Goal: Information Seeking & Learning: Learn about a topic

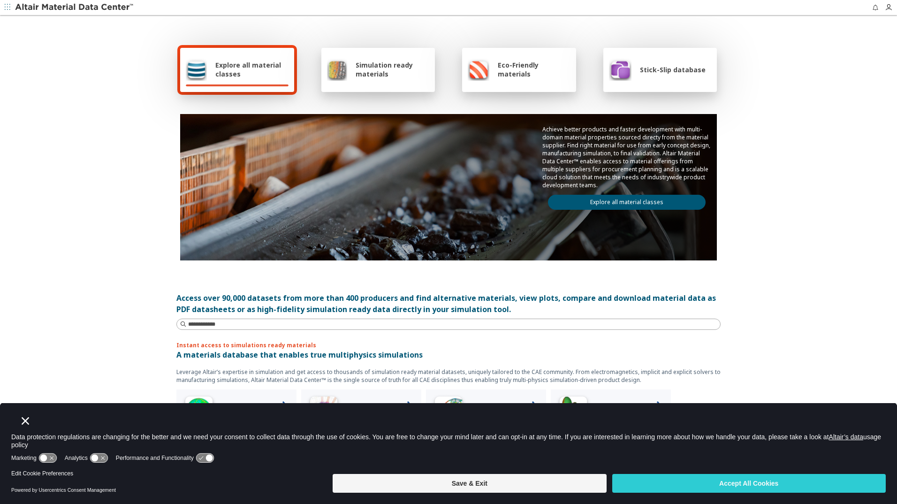
click at [235, 67] on span "Explore all material classes" at bounding box center [251, 70] width 73 height 18
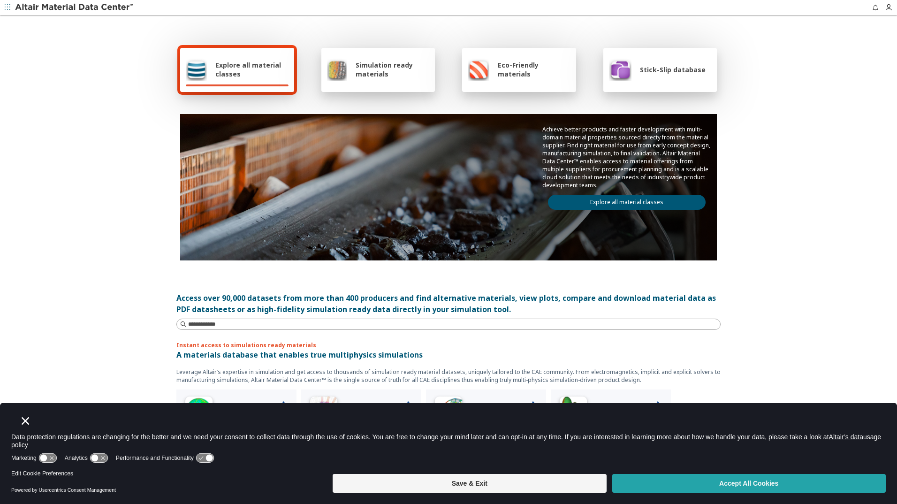
click at [708, 483] on button "Accept All Cookies" at bounding box center [749, 483] width 274 height 19
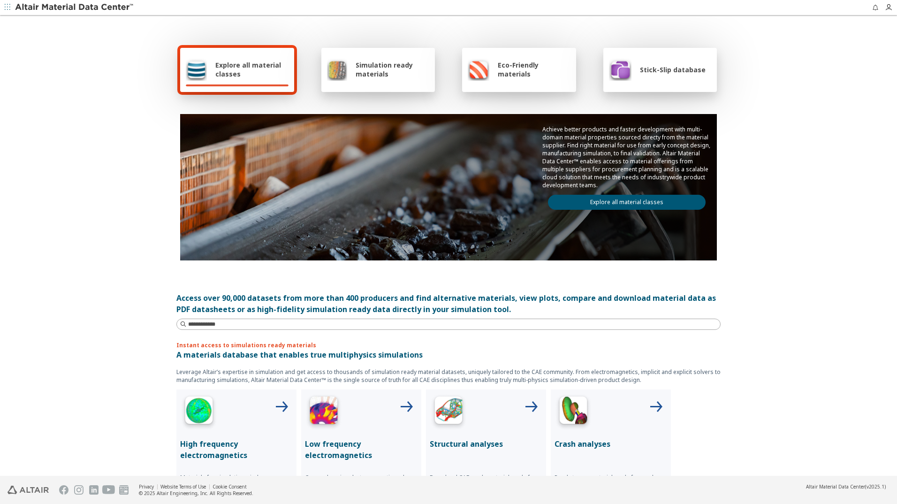
click at [226, 64] on span "Explore all material classes" at bounding box center [251, 70] width 73 height 18
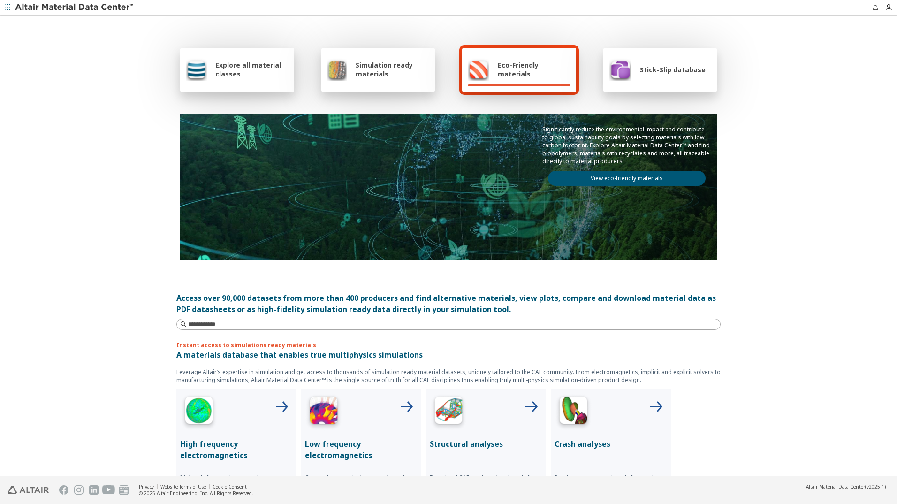
click at [75, 6] on img at bounding box center [75, 7] width 120 height 9
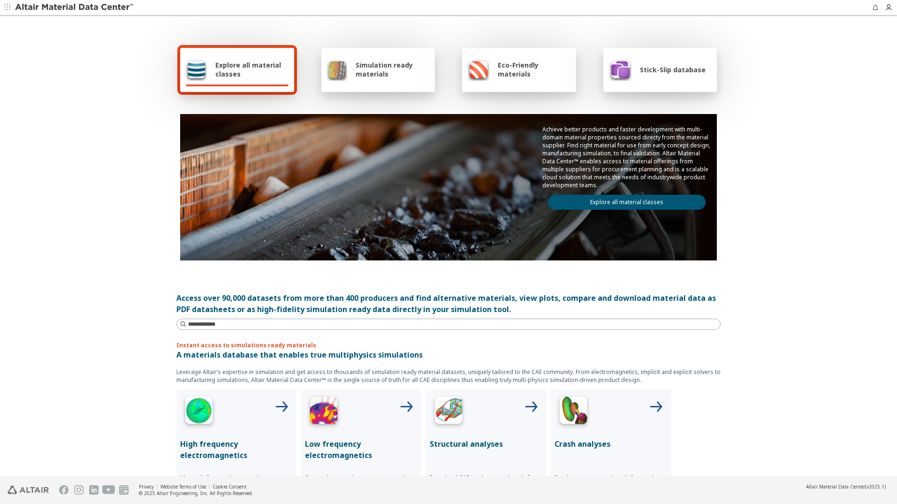
click at [8, 8] on icon "button" at bounding box center [8, 7] width 6 height 6
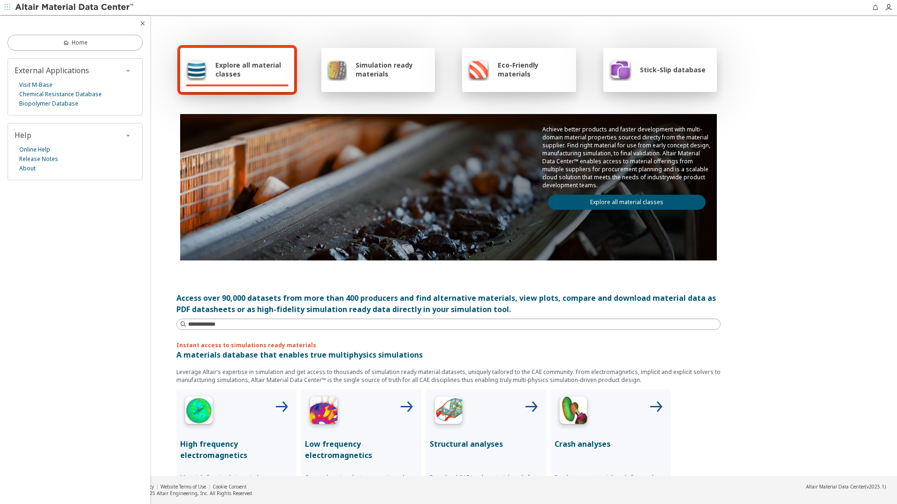
click at [845, 66] on div "Explore all material classes Simulation ready materials Eco-Friendly materials …" at bounding box center [448, 246] width 897 height 460
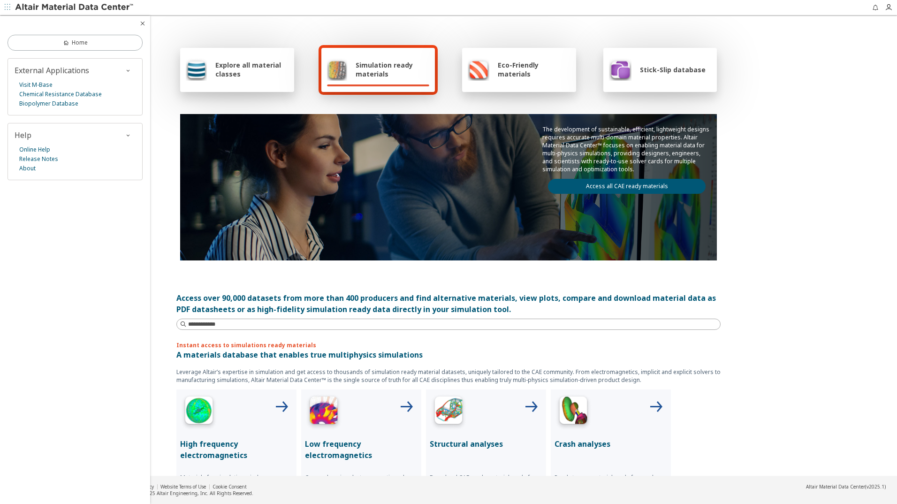
click at [386, 69] on span "Simulation ready materials" at bounding box center [393, 70] width 74 height 18
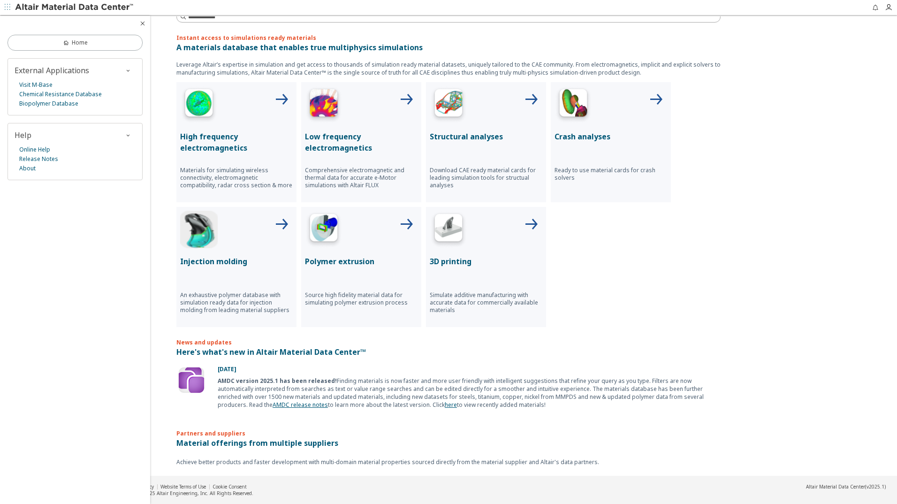
scroll to position [379, 0]
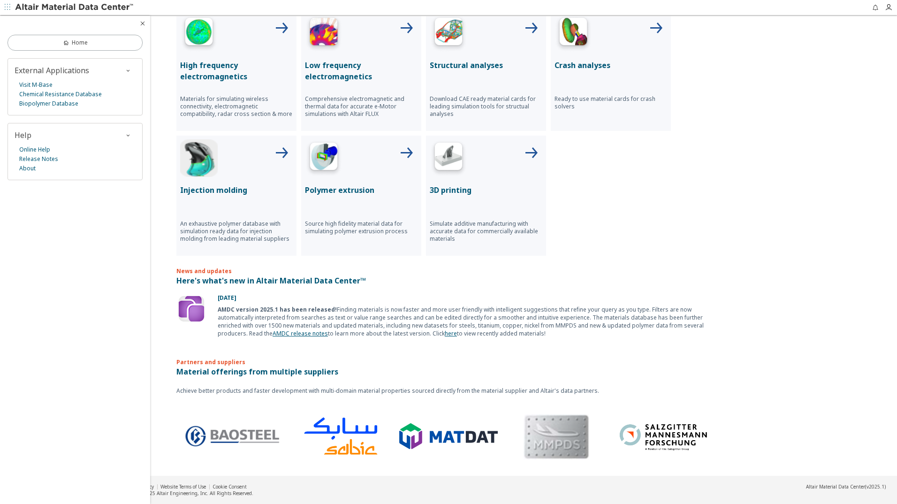
click at [445, 334] on link "here" at bounding box center [451, 333] width 12 height 8
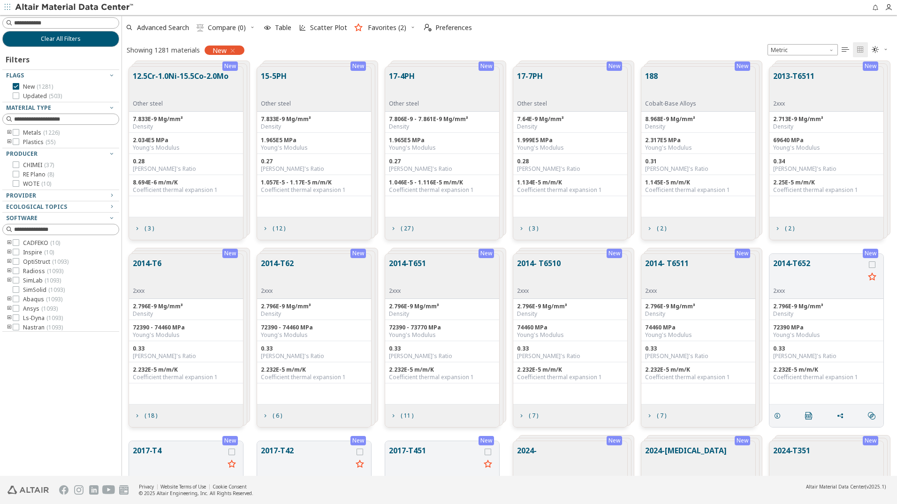
scroll to position [409, 768]
click at [9, 133] on icon "toogle group" at bounding box center [9, 133] width 7 height 8
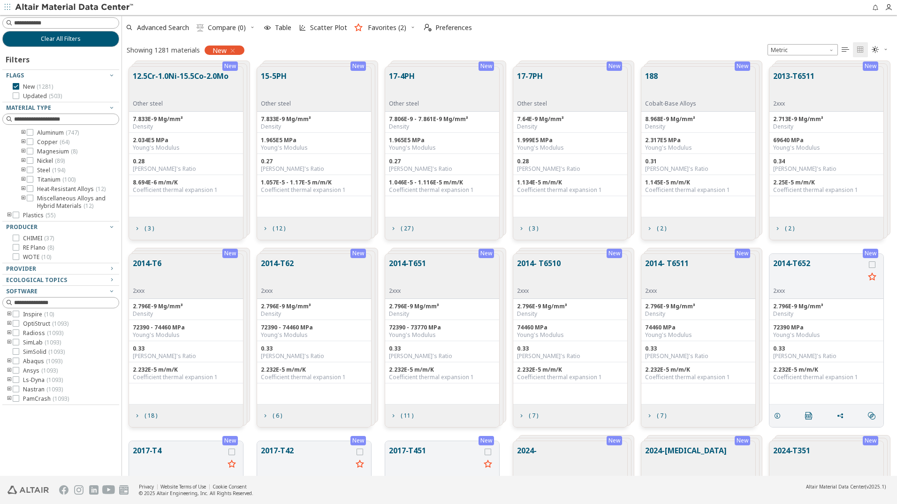
scroll to position [0, 0]
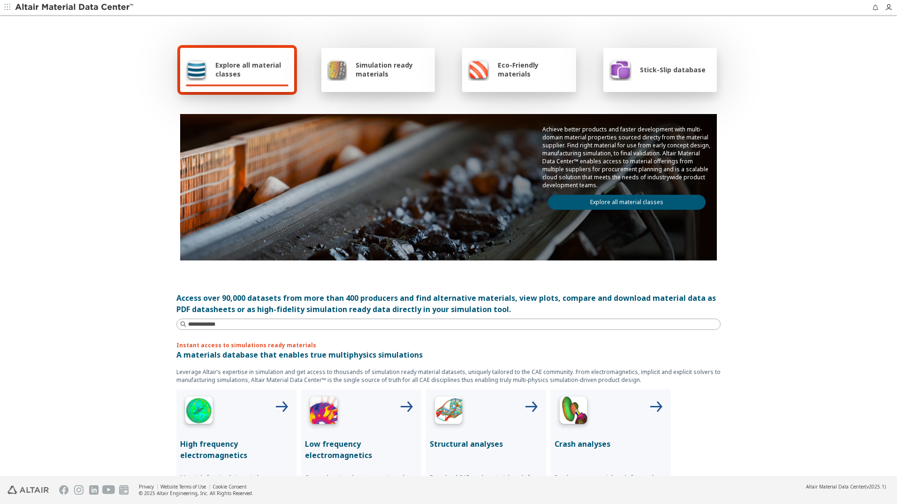
click at [234, 68] on span "Explore all material classes" at bounding box center [251, 70] width 73 height 18
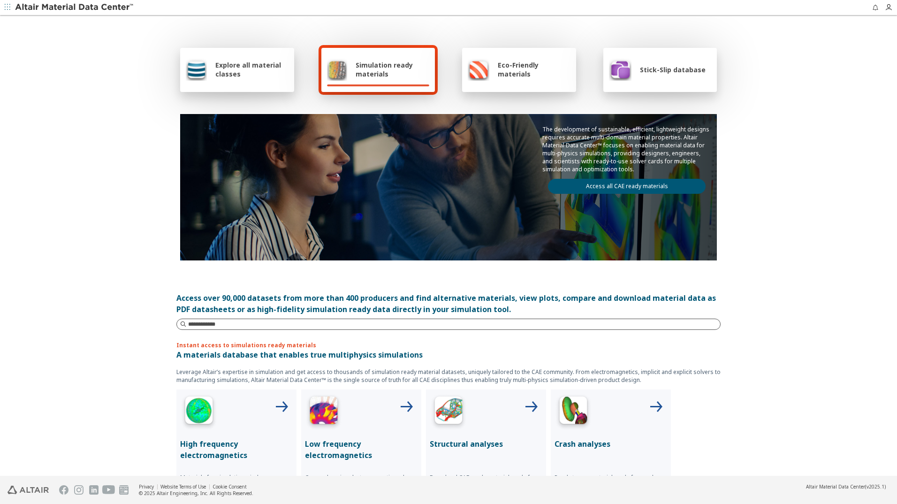
click at [204, 323] on input at bounding box center [454, 324] width 532 height 9
type input "*******"
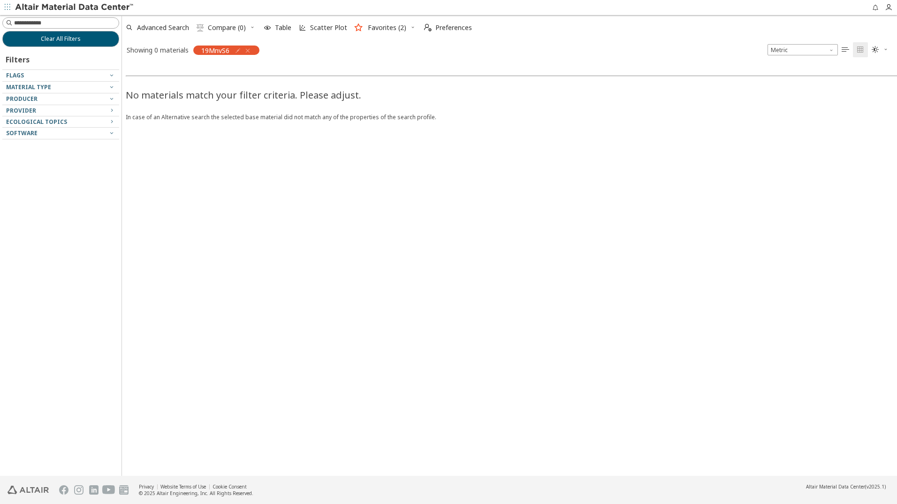
click at [333, 267] on div "No materials match your filter criteria. Please adjust. In case of an Alternati…" at bounding box center [570, 268] width 897 height 416
click at [250, 50] on icon "button" at bounding box center [248, 51] width 8 height 8
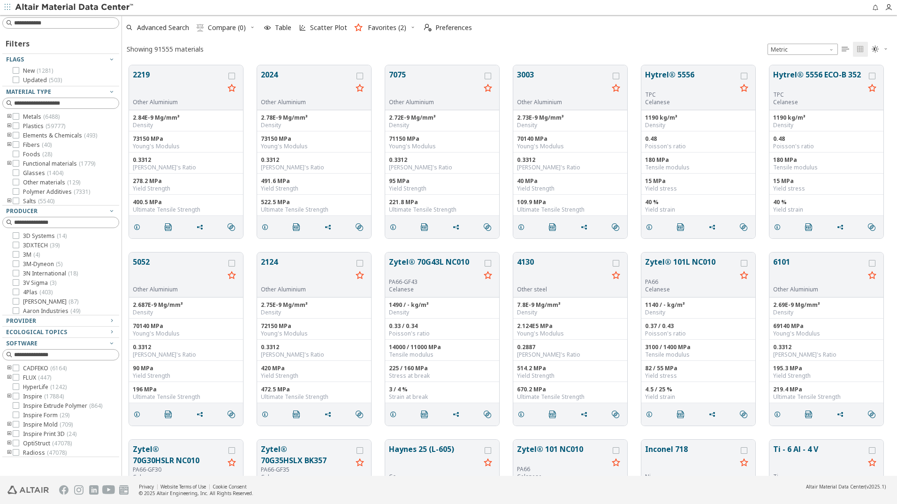
scroll to position [411, 768]
click at [15, 116] on icon at bounding box center [16, 116] width 7 height 7
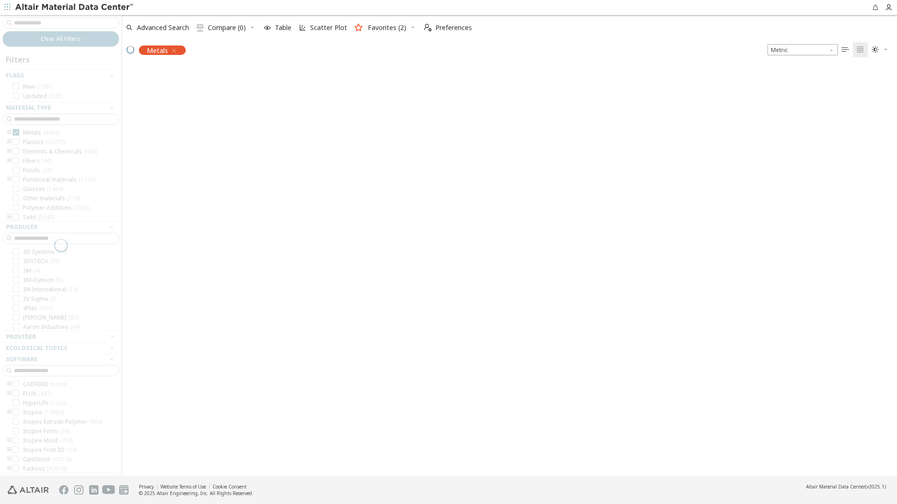
scroll to position [409, 768]
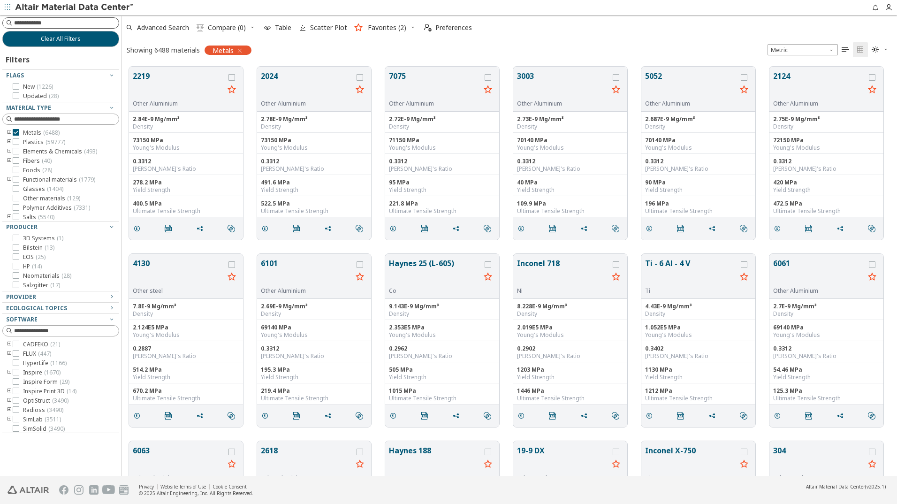
click at [23, 24] on input at bounding box center [66, 22] width 105 height 9
type input "****"
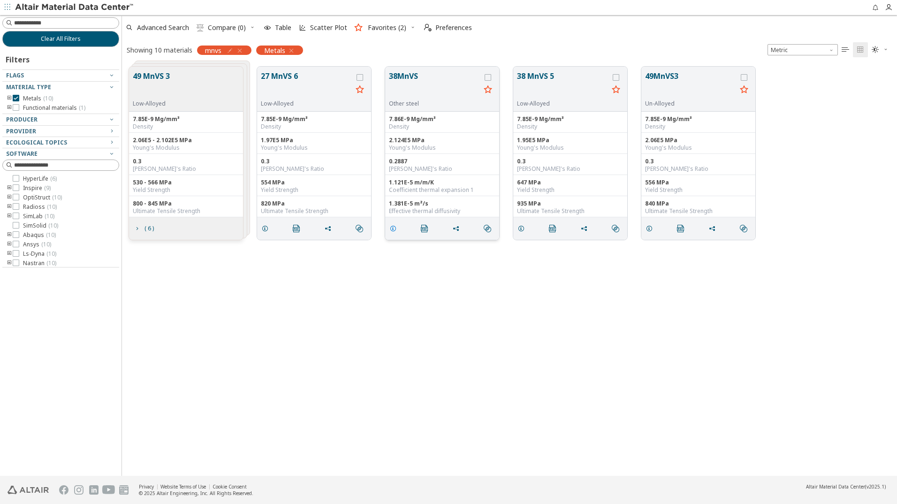
click at [394, 230] on icon "grid" at bounding box center [393, 229] width 8 height 8
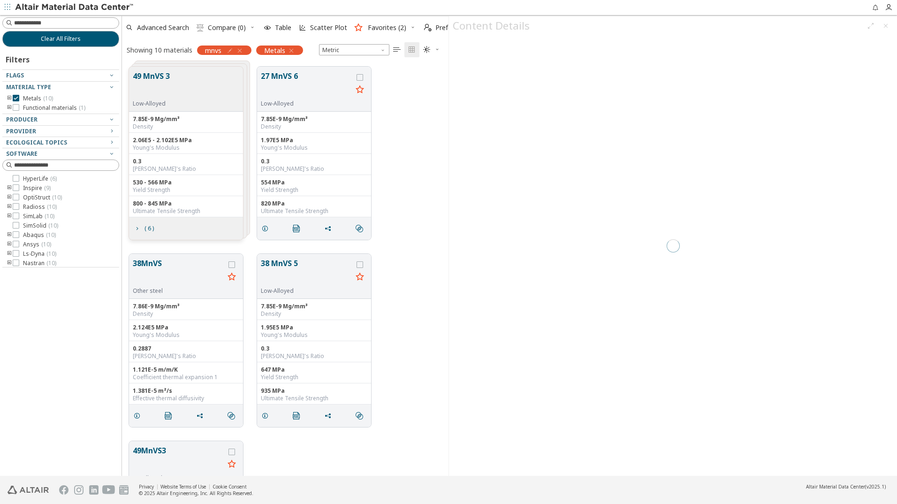
scroll to position [409, 320]
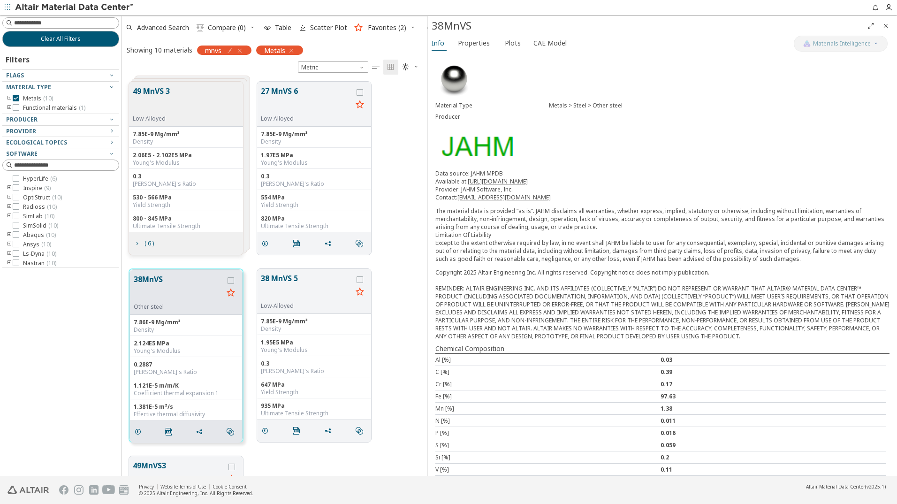
drag, startPoint x: 447, startPoint y: 215, endPoint x: 419, endPoint y: 216, distance: 28.2
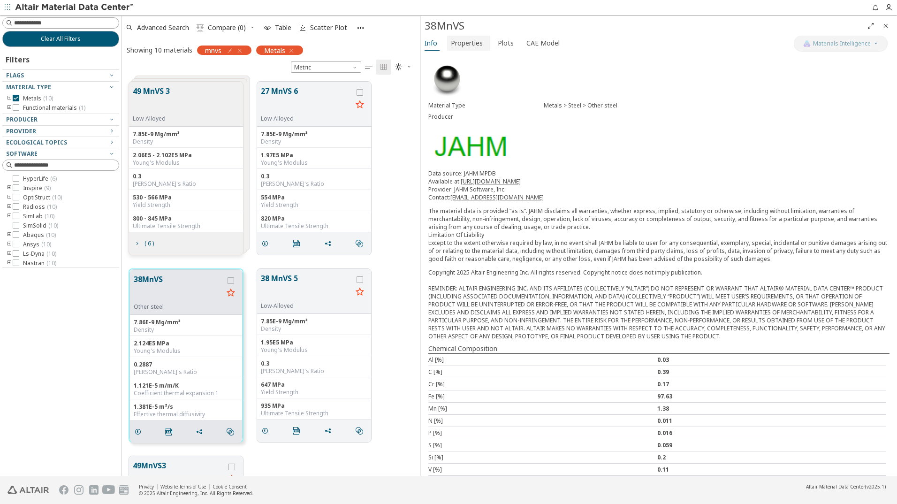
click at [474, 43] on span "Properties" at bounding box center [467, 43] width 32 height 15
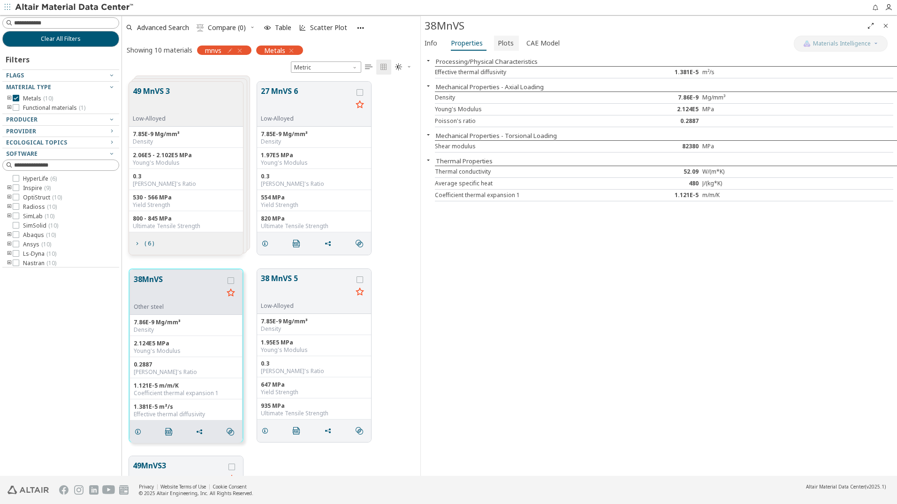
click at [498, 43] on span "Plots" at bounding box center [506, 43] width 16 height 15
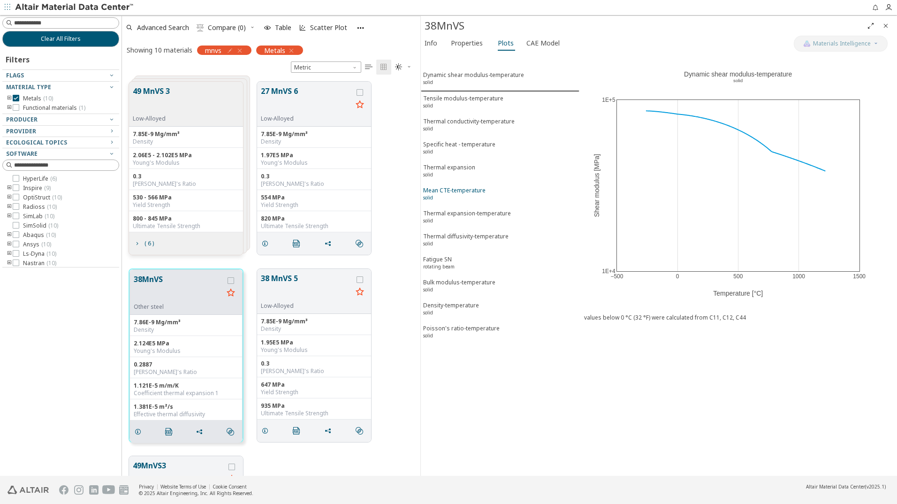
click at [464, 188] on div "Mean CTE-temperature solid" at bounding box center [454, 194] width 62 height 17
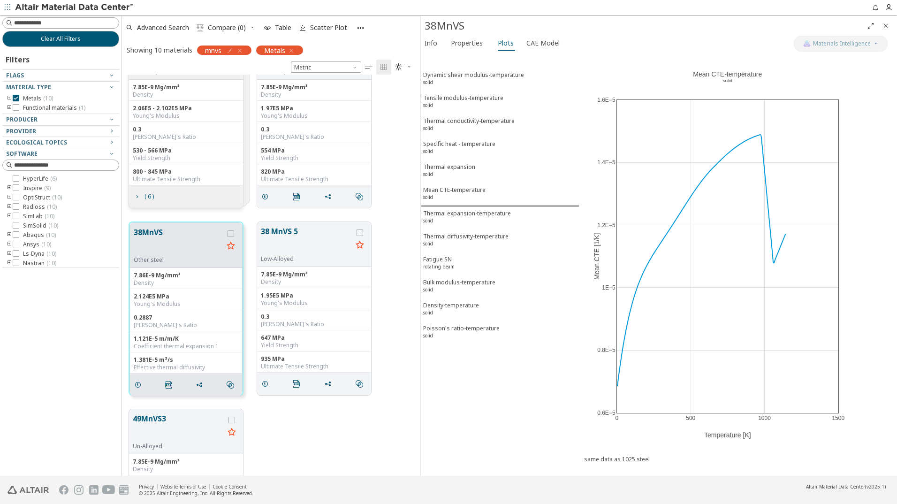
scroll to position [94, 0]
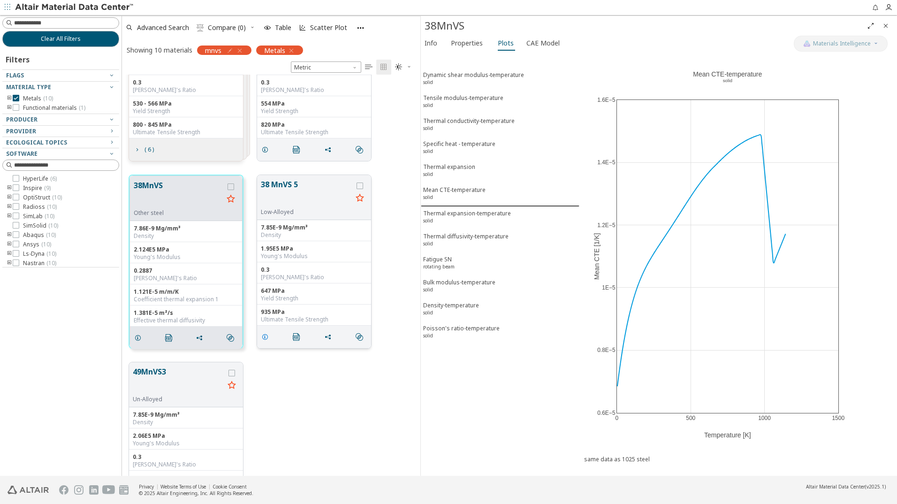
click at [266, 338] on icon "grid" at bounding box center [265, 337] width 8 height 8
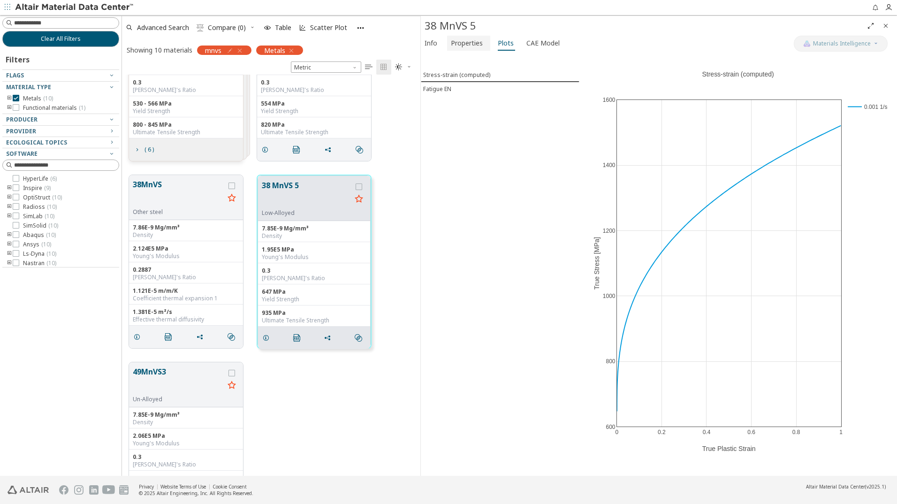
click at [464, 39] on span "Properties" at bounding box center [467, 43] width 32 height 15
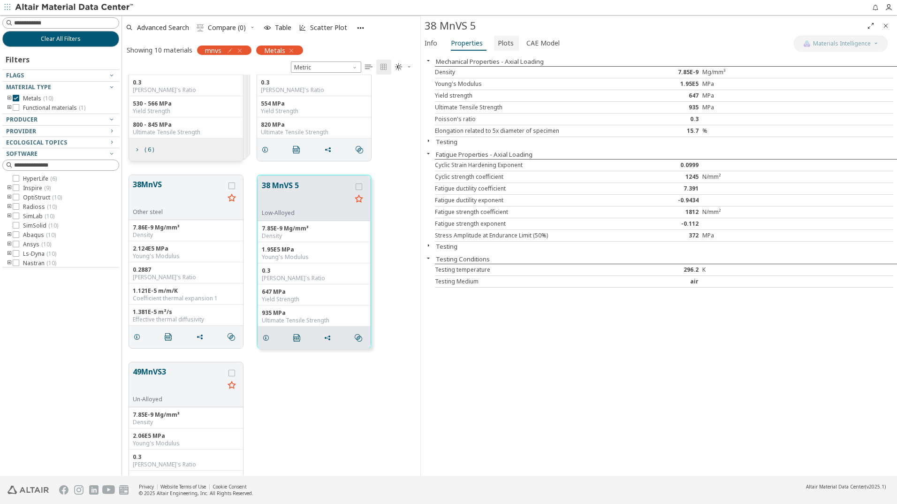
click at [500, 41] on span "Plots" at bounding box center [506, 43] width 16 height 15
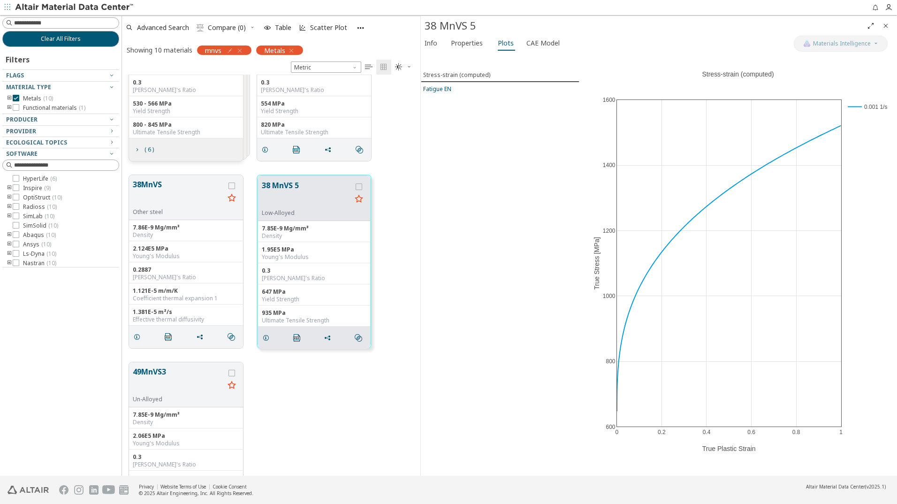
click at [447, 89] on div "Fatigue EN" at bounding box center [437, 89] width 28 height 8
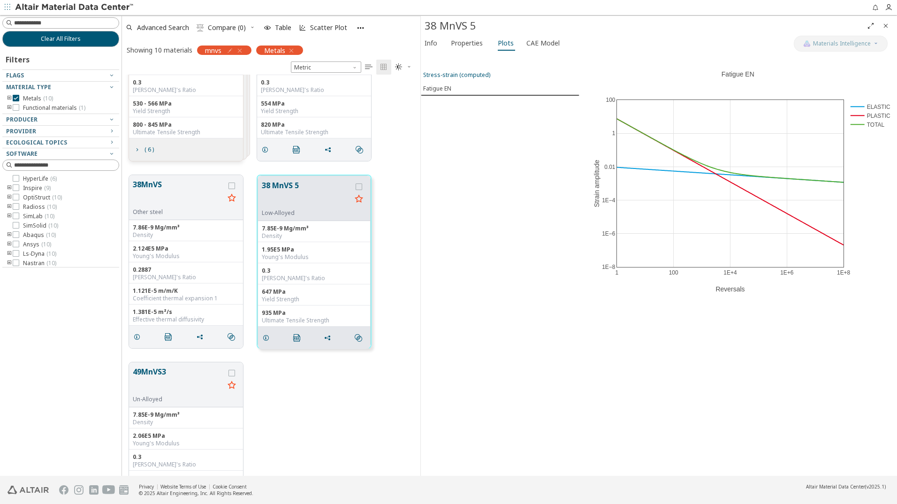
click at [454, 73] on div "Stress-strain (computed)" at bounding box center [456, 75] width 67 height 8
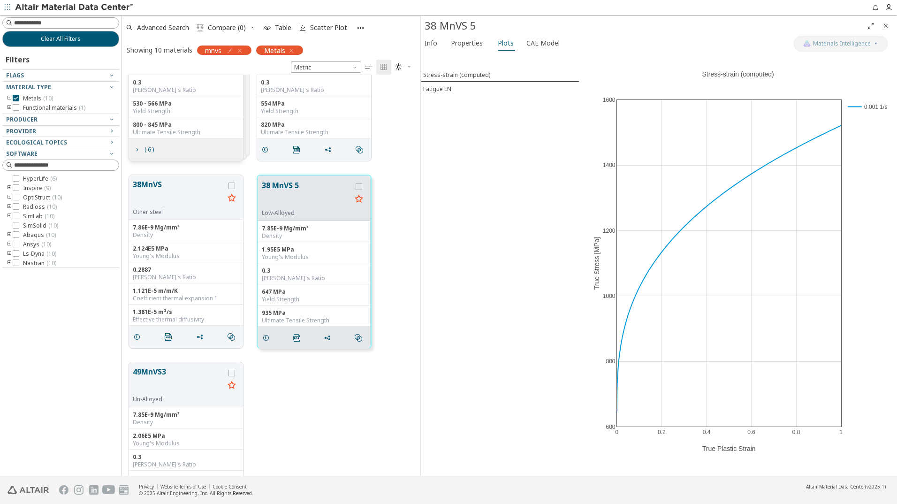
click at [467, 138] on div "Stress-strain (computed) Fatigue EN" at bounding box center [500, 264] width 159 height 423
click at [872, 60] on icon at bounding box center [872, 59] width 8 height 8
